Goal: Navigation & Orientation: Find specific page/section

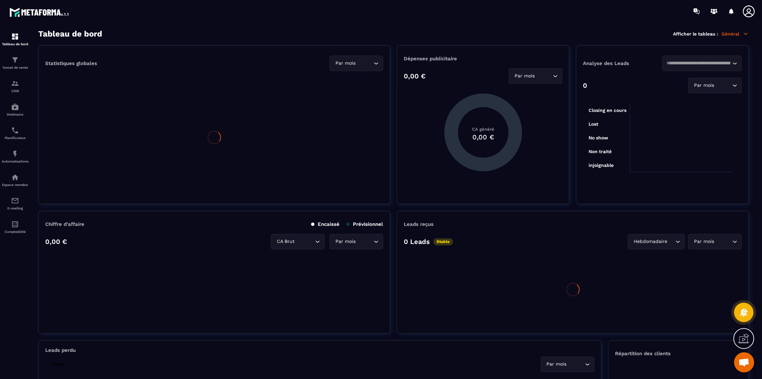
click at [730, 32] on p "Général" at bounding box center [735, 34] width 27 height 6
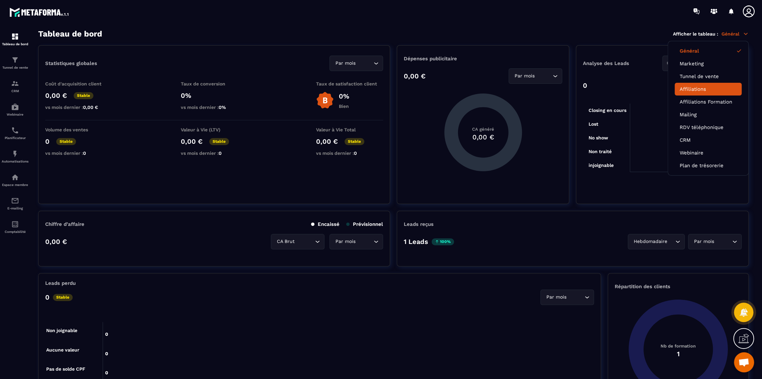
click at [697, 91] on link "Affiliations" at bounding box center [708, 89] width 57 height 6
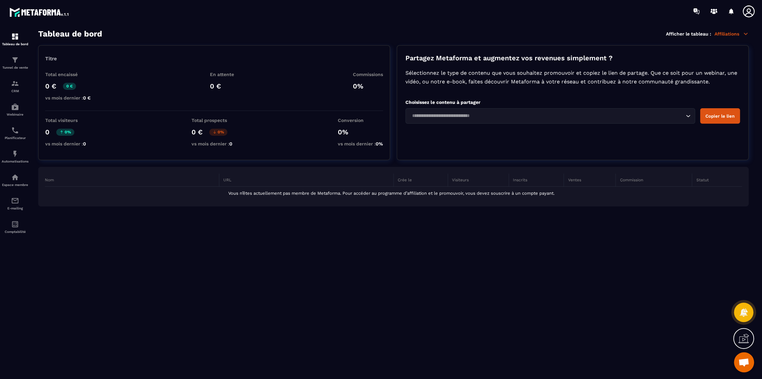
click at [728, 31] on p "Affiliations" at bounding box center [732, 34] width 34 height 6
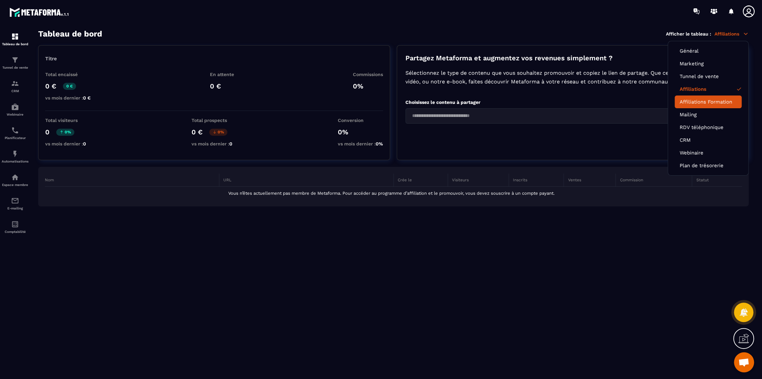
click at [709, 102] on link "Affiliations Formation" at bounding box center [708, 102] width 57 height 6
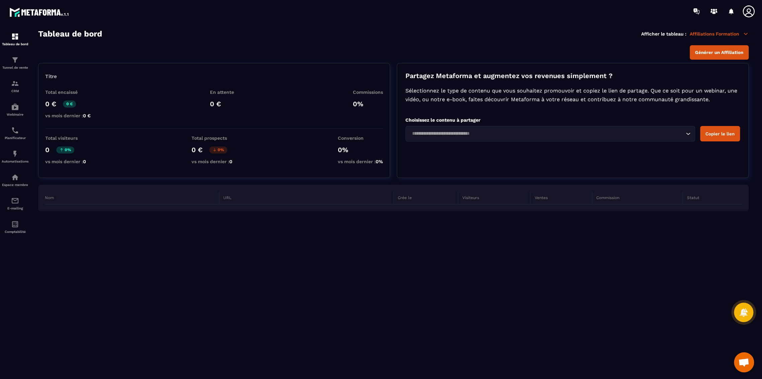
click at [512, 271] on section "Tableau de bord Afficher le tableau : Affiliations Formation Générer un Affilia…" at bounding box center [393, 204] width 724 height 350
click at [747, 10] on icon at bounding box center [749, 11] width 12 height 12
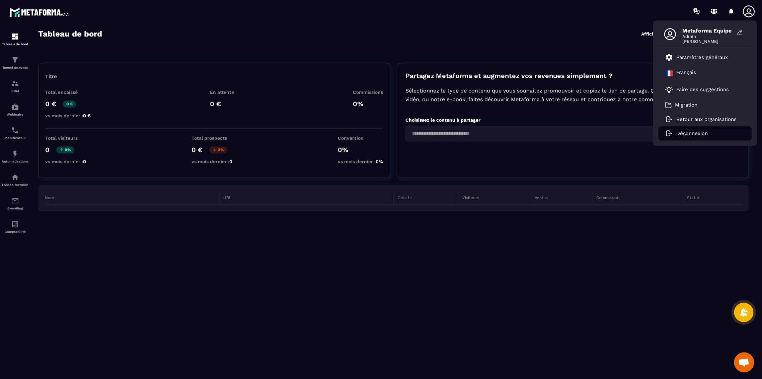
click at [705, 133] on p "Déconnexion" at bounding box center [691, 133] width 31 height 6
